Goal: Information Seeking & Learning: Learn about a topic

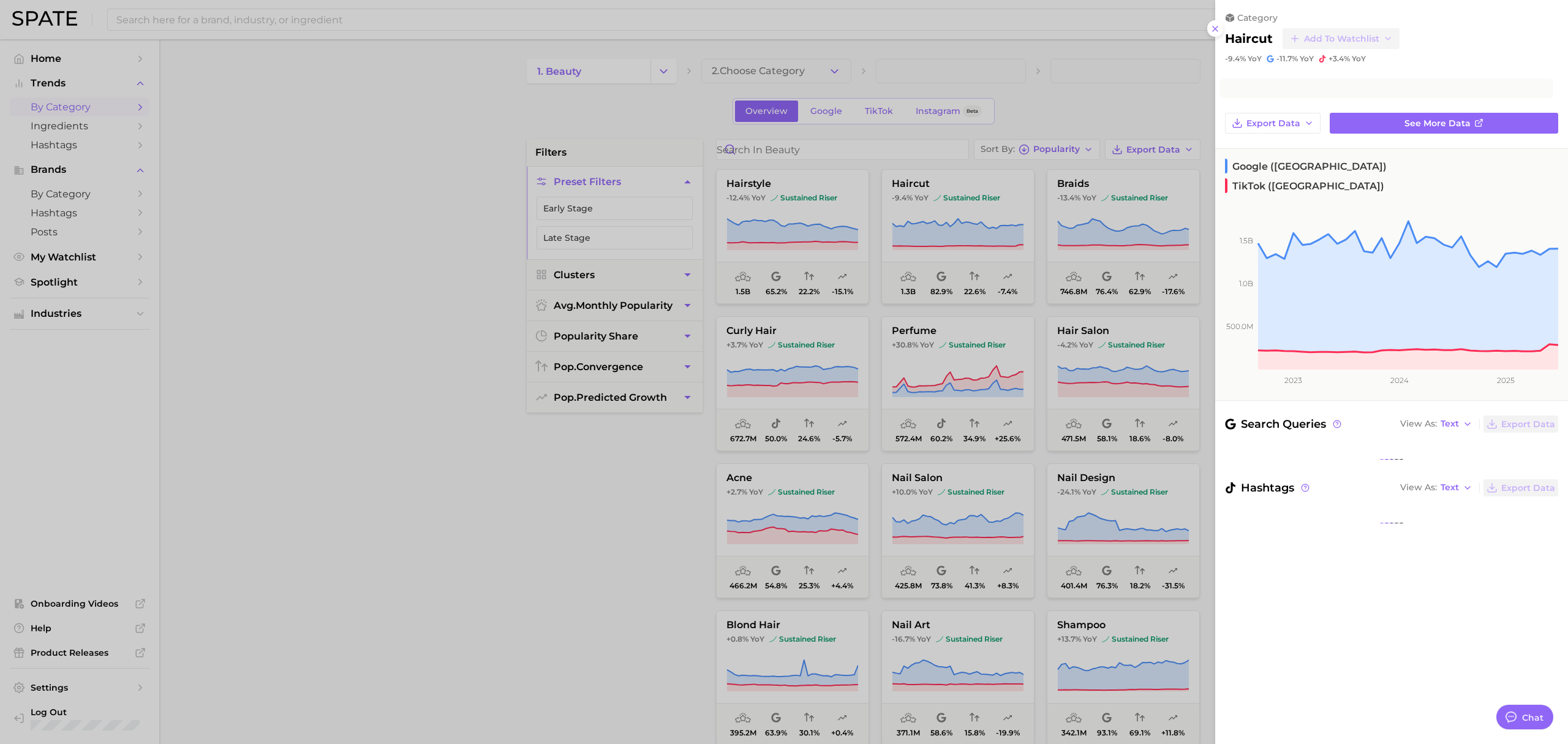
click at [224, 141] on div at bounding box center [784, 372] width 1568 height 744
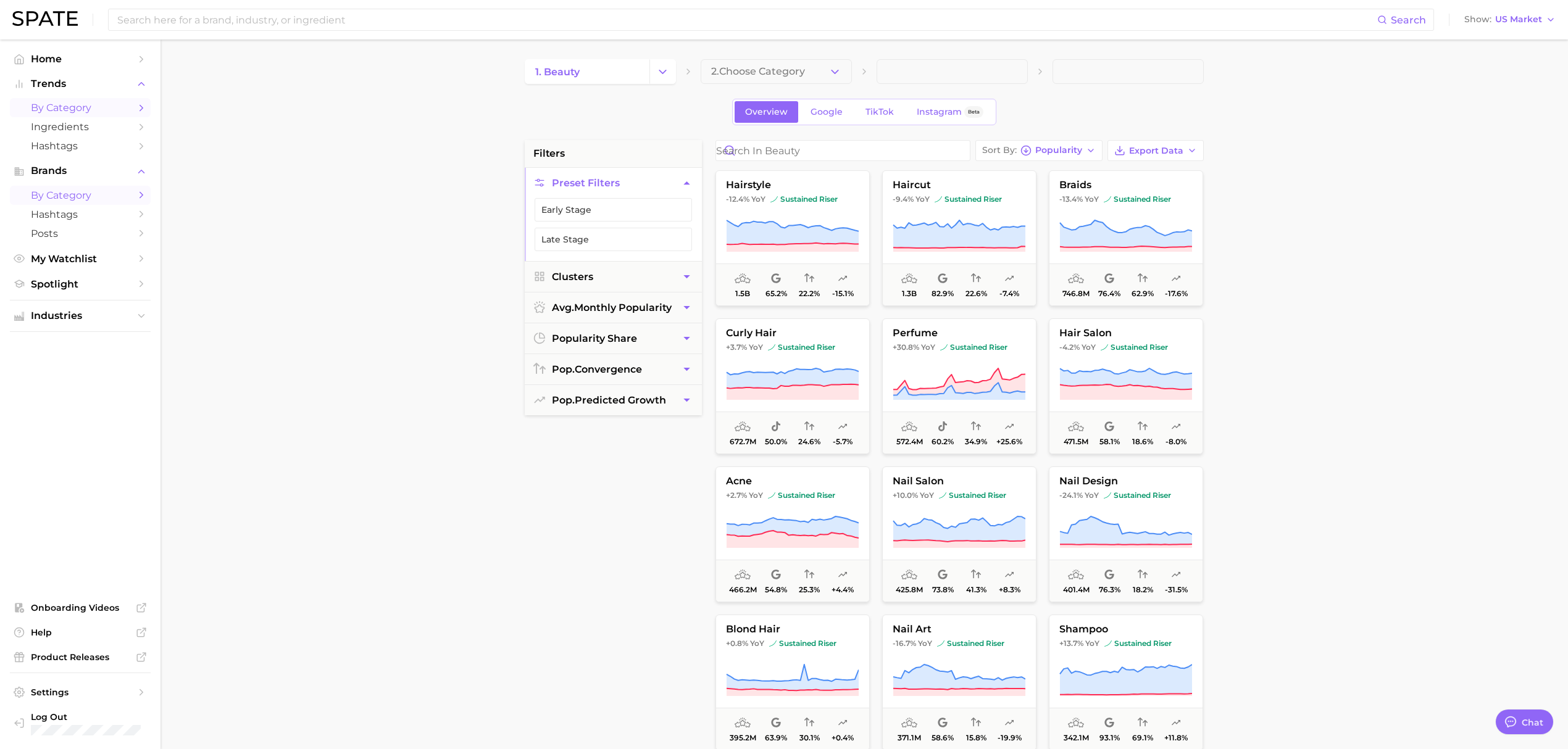
click at [104, 191] on span "by Category" at bounding box center [81, 195] width 99 height 12
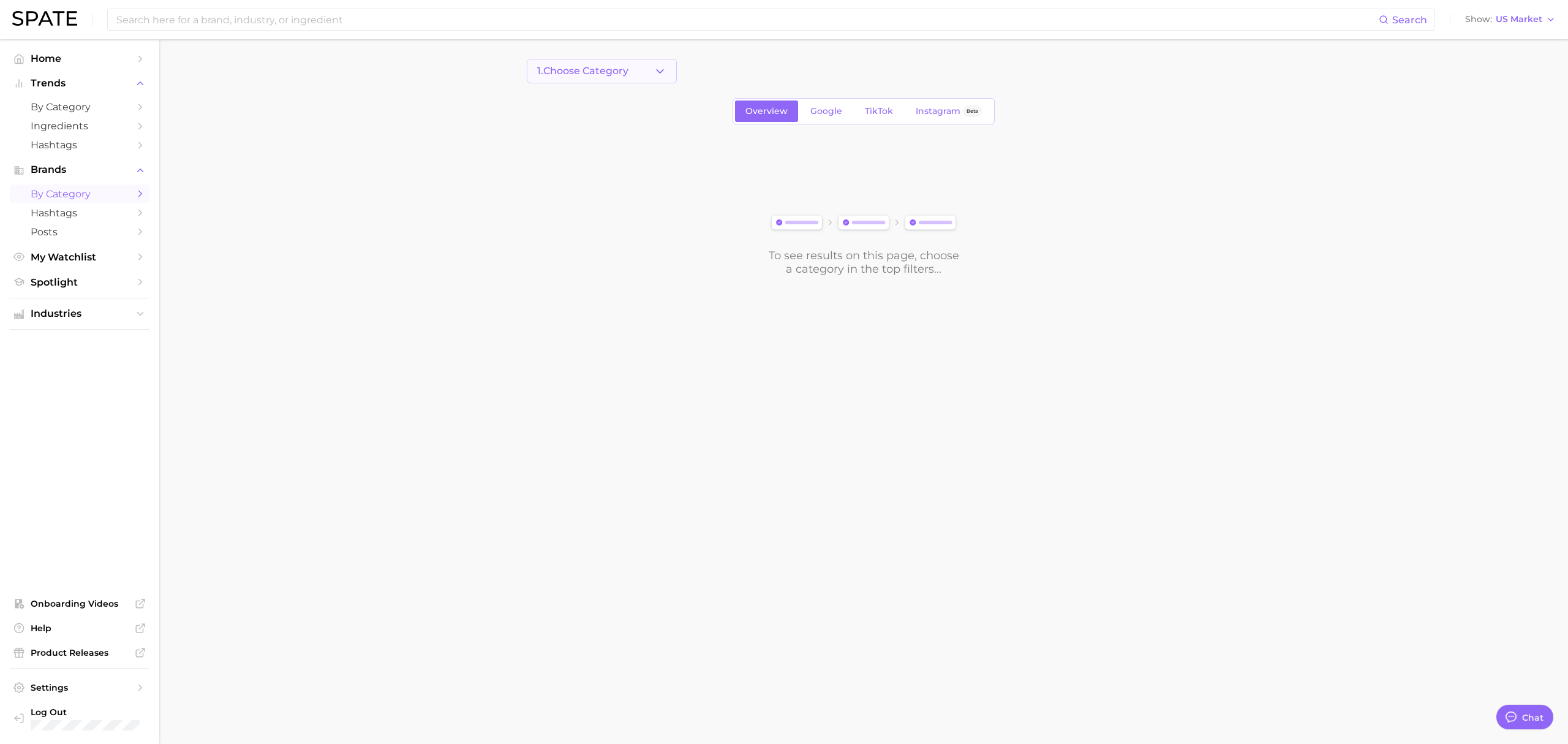
click at [601, 76] on span "1. Choose Category" at bounding box center [582, 71] width 91 height 11
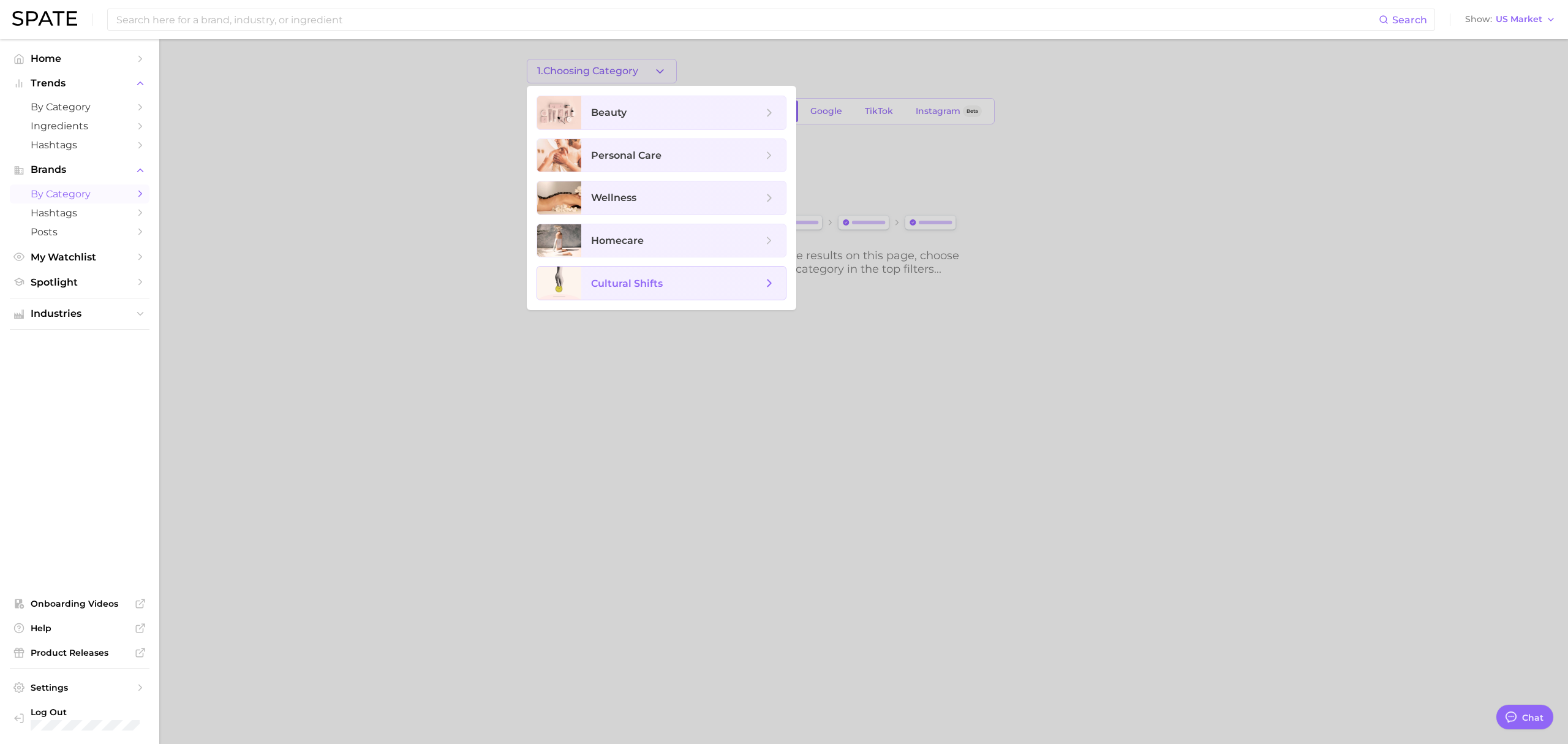
click at [661, 287] on span "cultural shifts" at bounding box center [627, 283] width 72 height 12
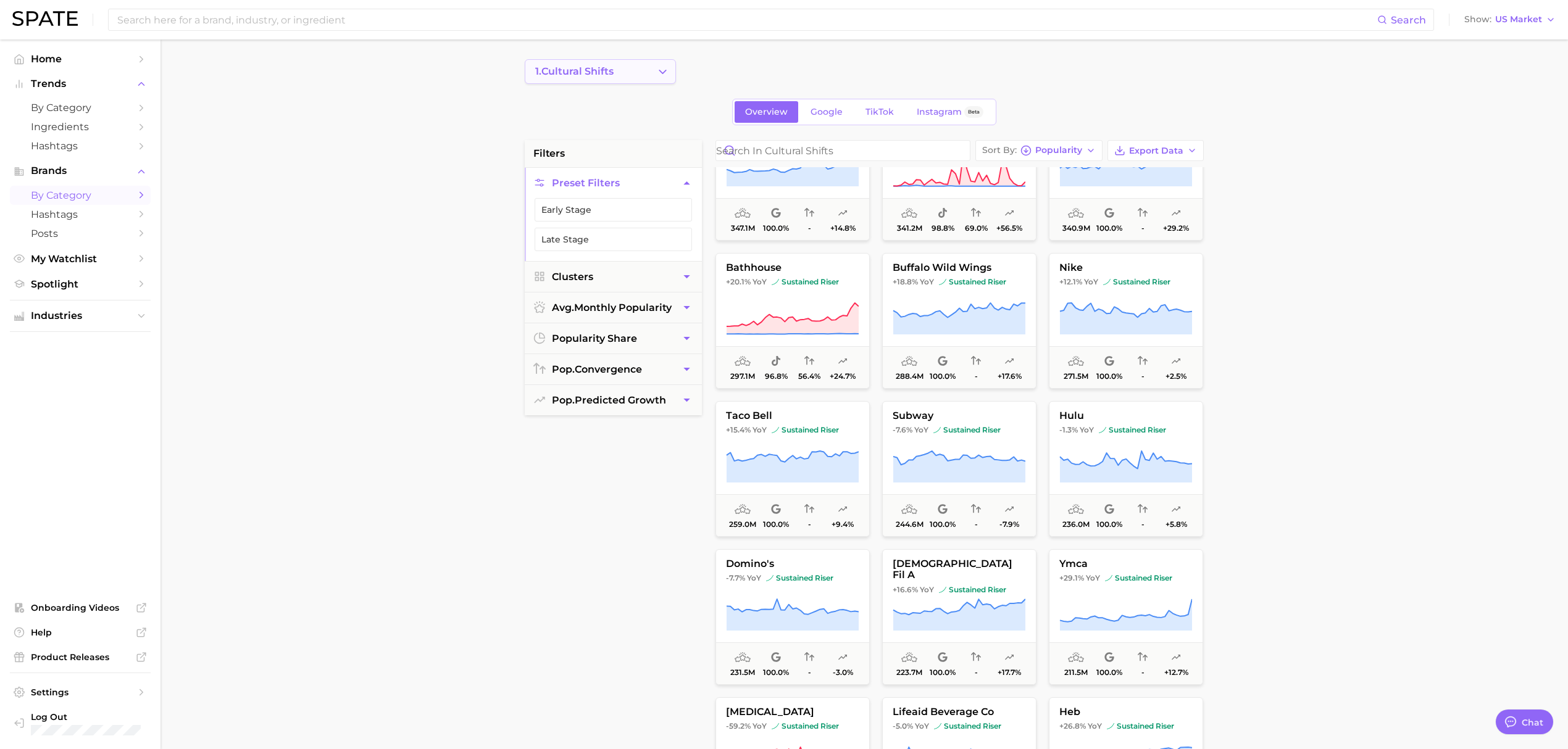
click at [666, 73] on icon "Change Category" at bounding box center [662, 72] width 13 height 13
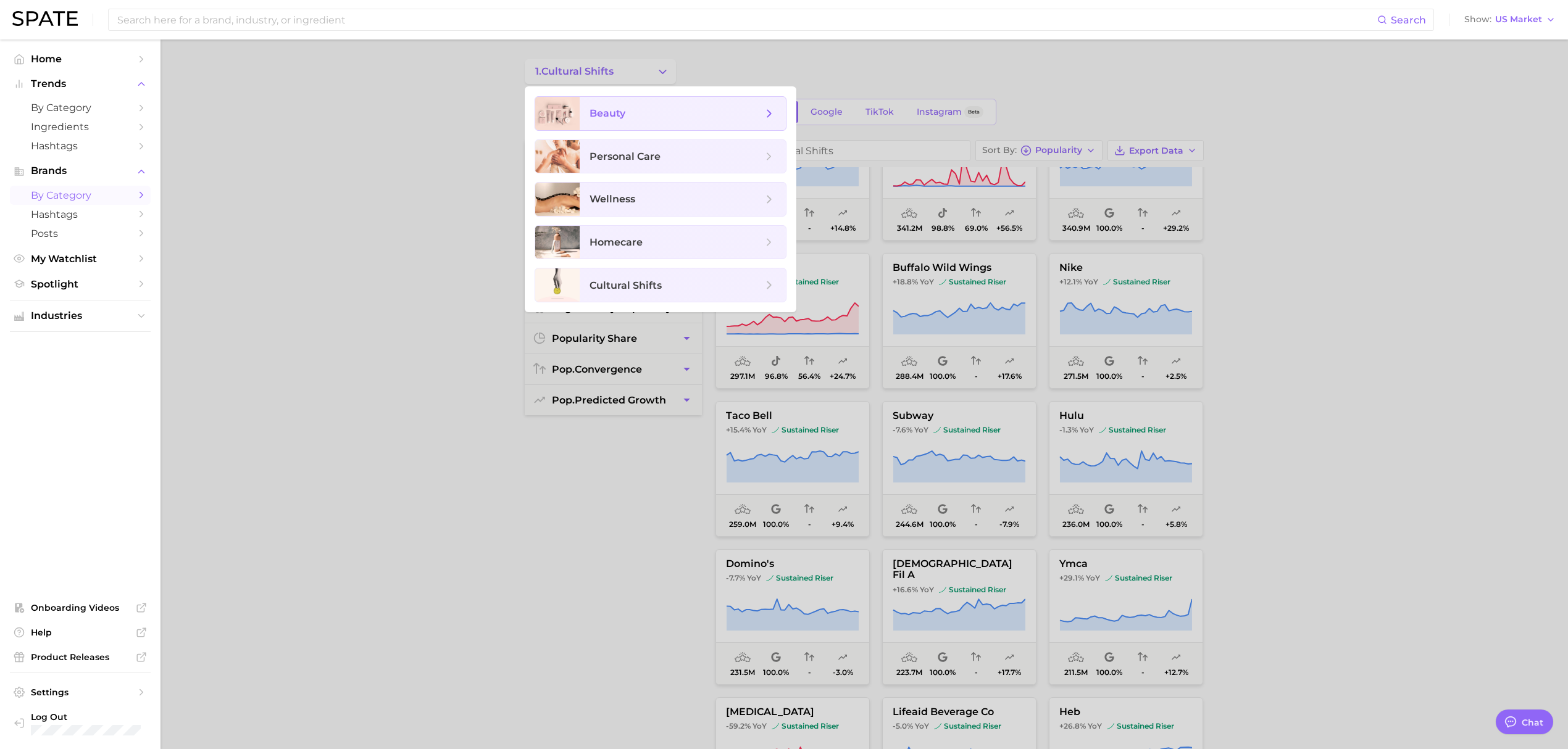
click at [639, 114] on span "beauty" at bounding box center [675, 113] width 173 height 14
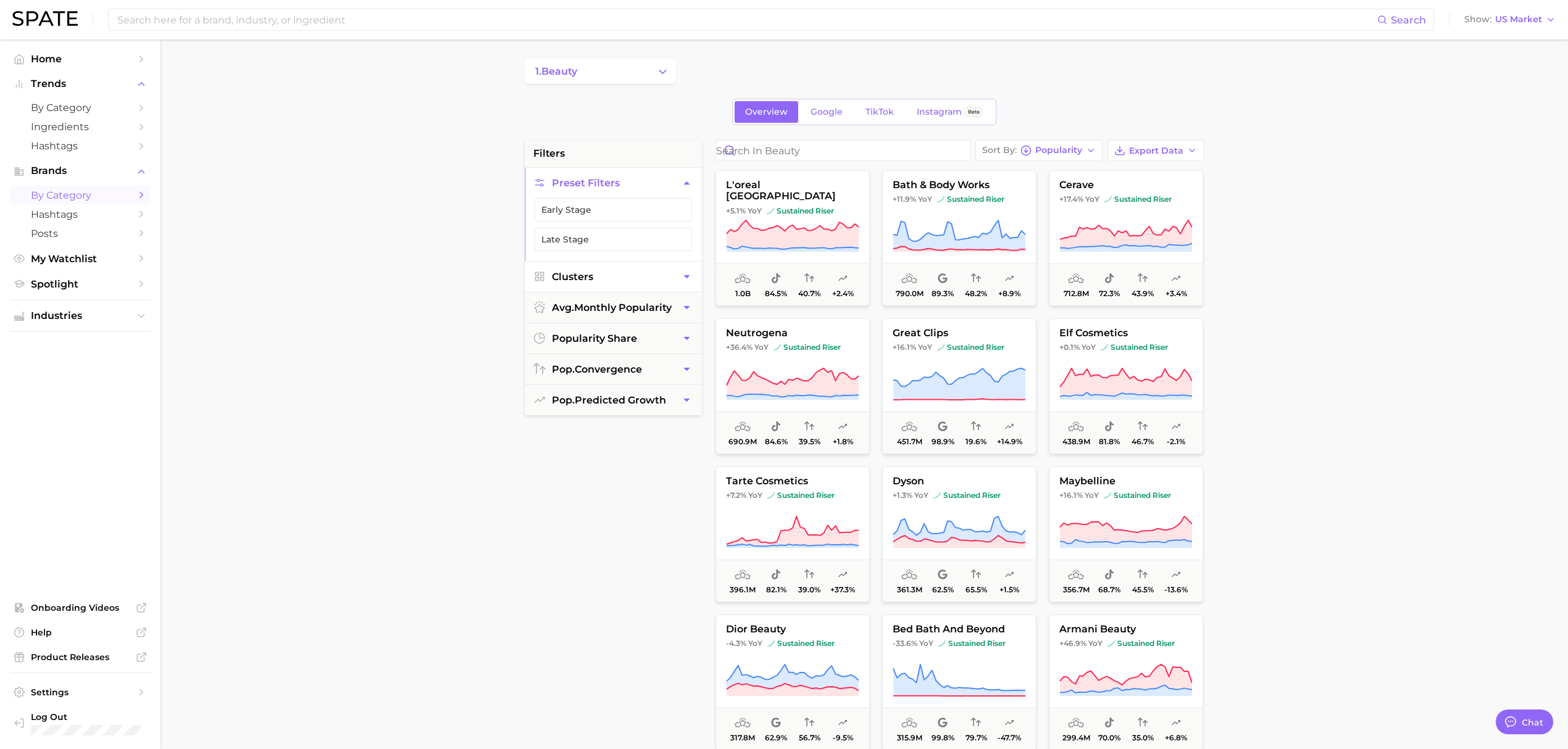
click at [672, 282] on button "Clusters" at bounding box center [613, 276] width 177 height 30
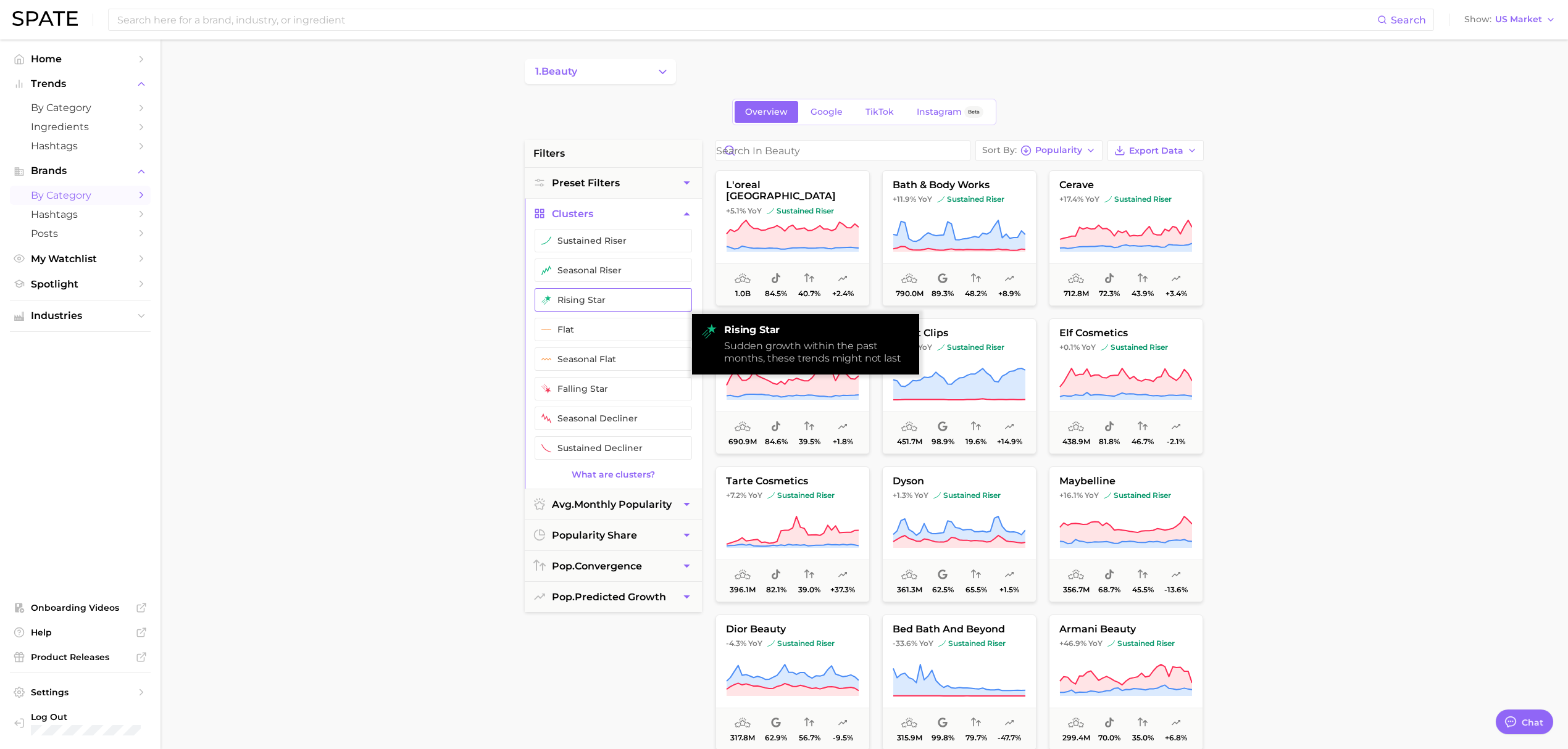
click at [589, 300] on button "rising star" at bounding box center [612, 300] width 157 height 23
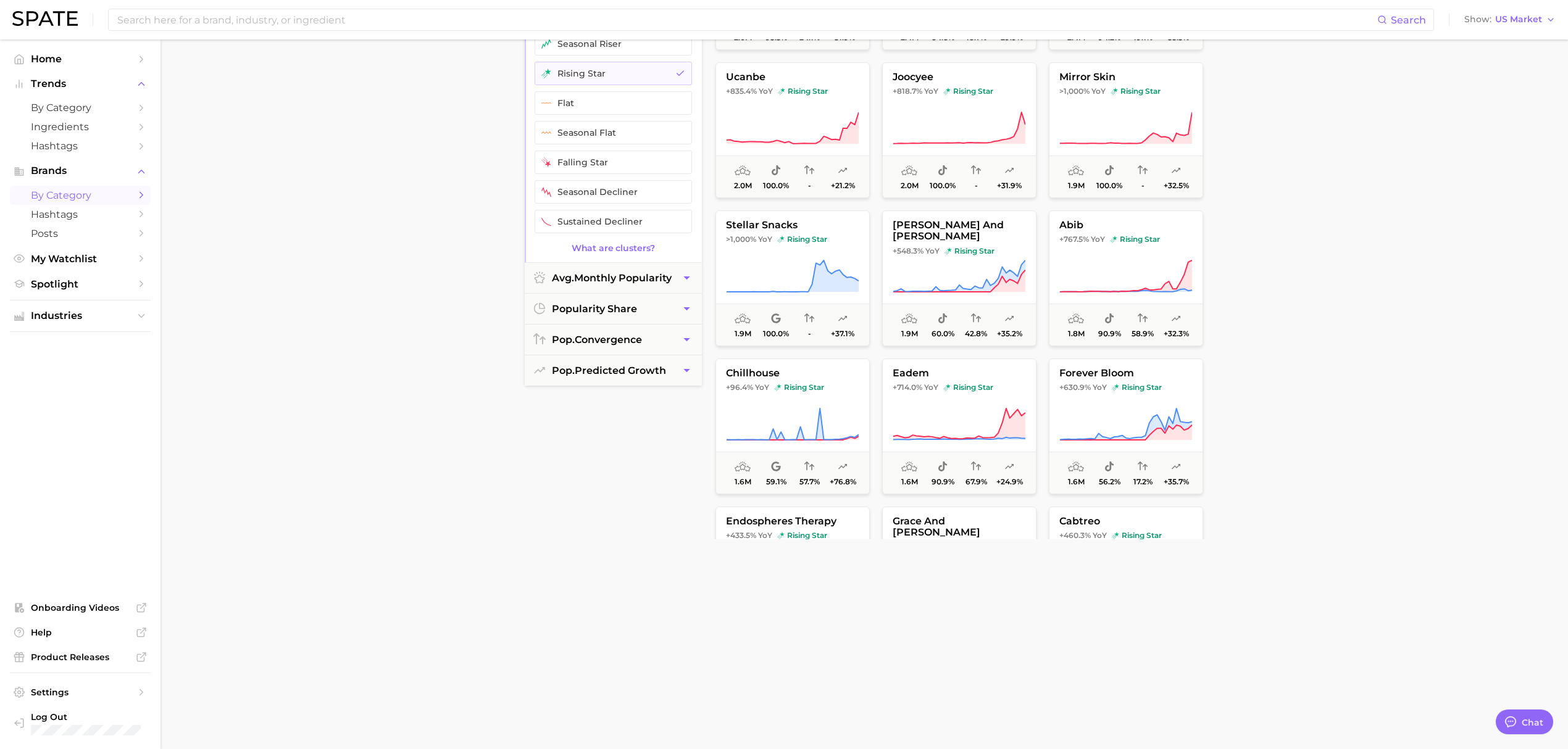
scroll to position [329, 0]
click at [82, 290] on span "Spotlight" at bounding box center [81, 284] width 99 height 12
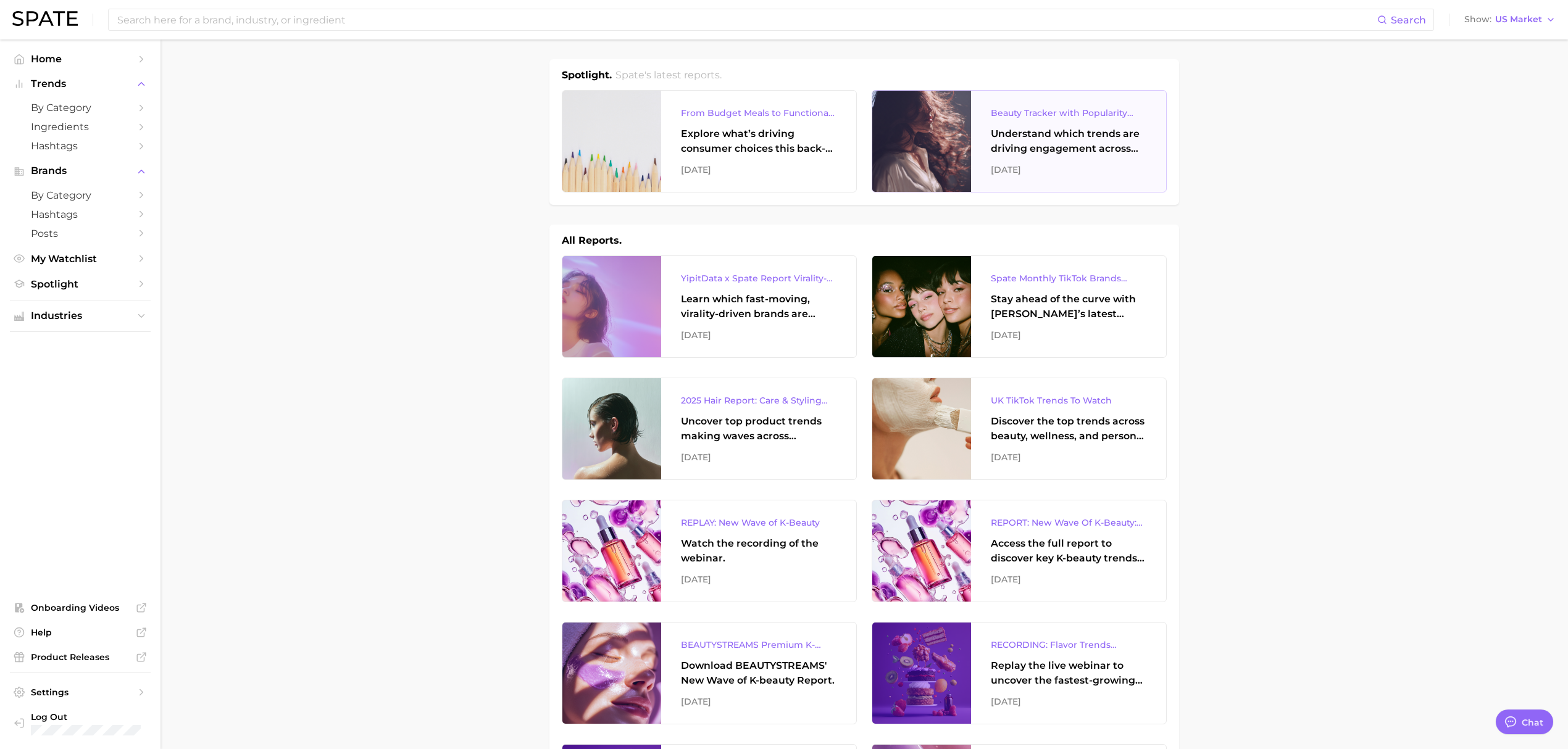
click at [1044, 138] on div "Understand which trends are driving engagement across platforms in the skin, ha…" at bounding box center [1068, 141] width 155 height 29
